Goal: Obtain resource: Download file/media

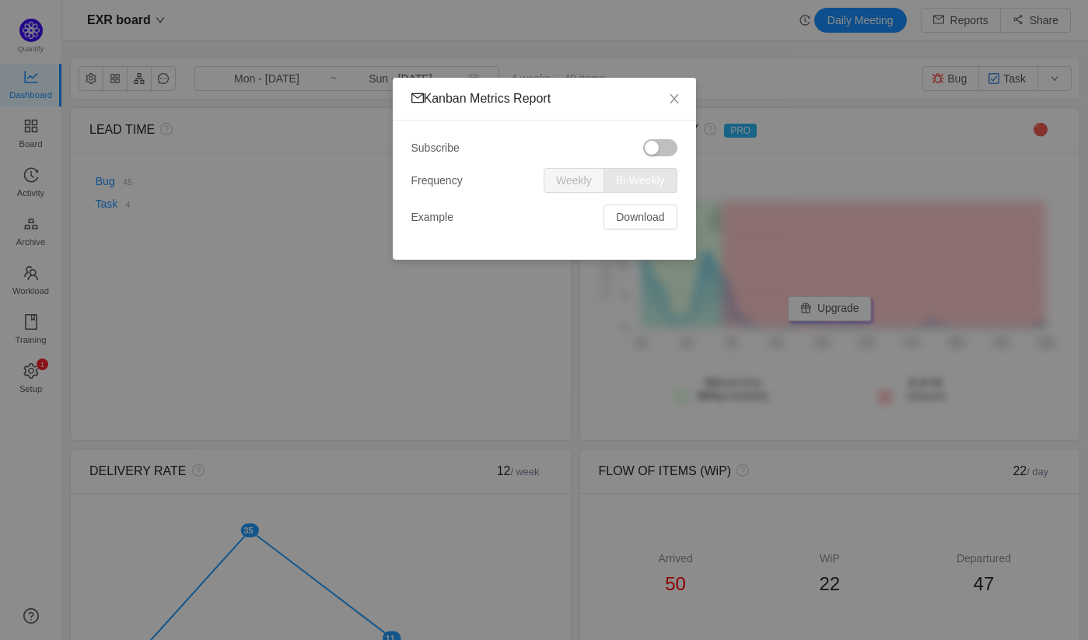
click at [669, 145] on button "button" at bounding box center [660, 147] width 34 height 17
click at [667, 142] on button "button" at bounding box center [660, 147] width 34 height 17
click at [623, 219] on button "Download" at bounding box center [639, 216] width 73 height 25
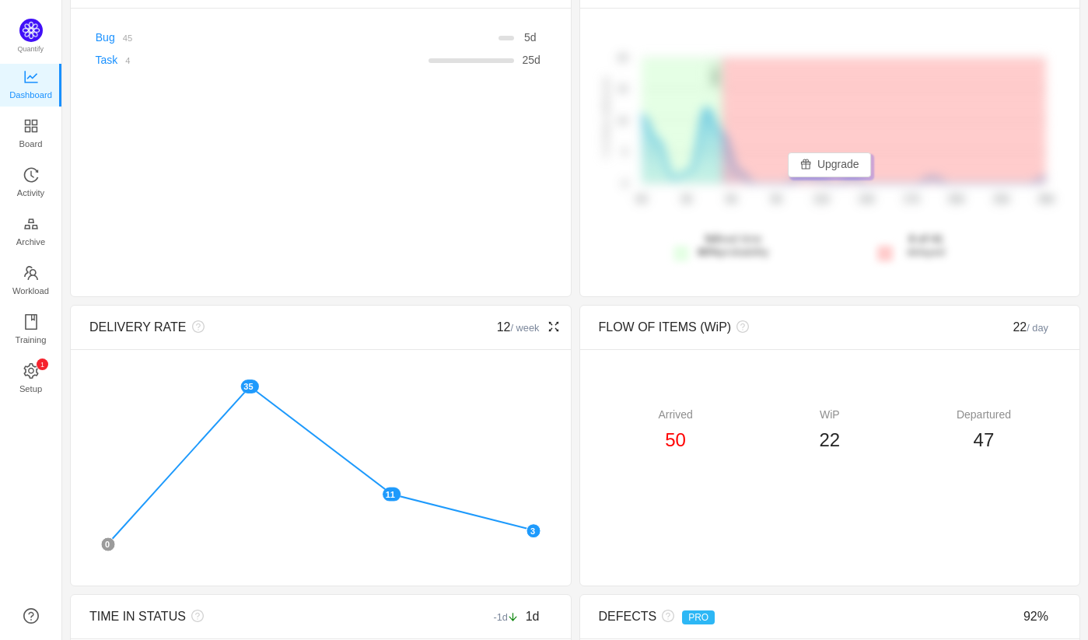
scroll to position [147, 0]
